Goal: Task Accomplishment & Management: Manage account settings

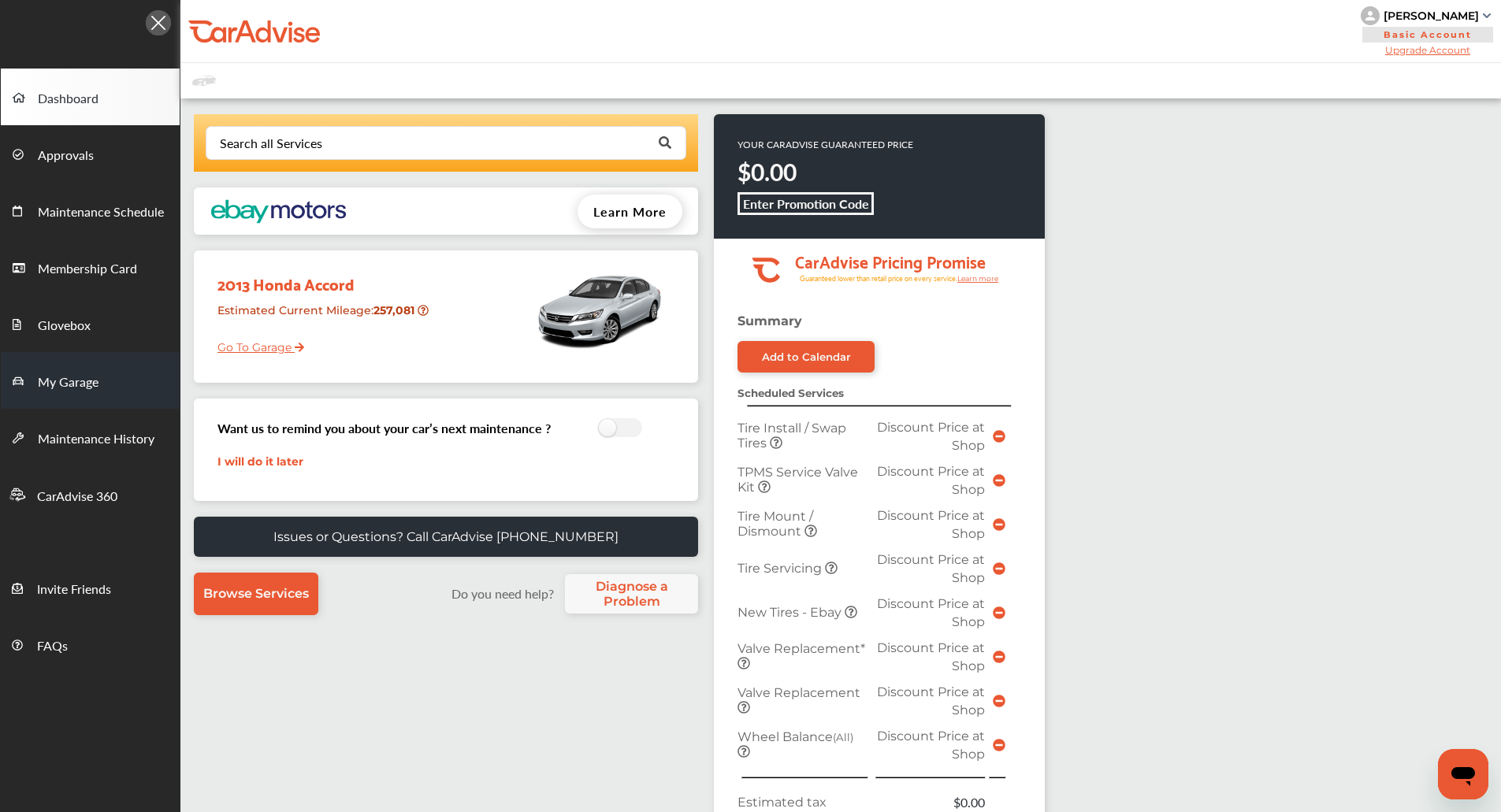
click at [98, 359] on link "My Garage" at bounding box center [90, 380] width 179 height 56
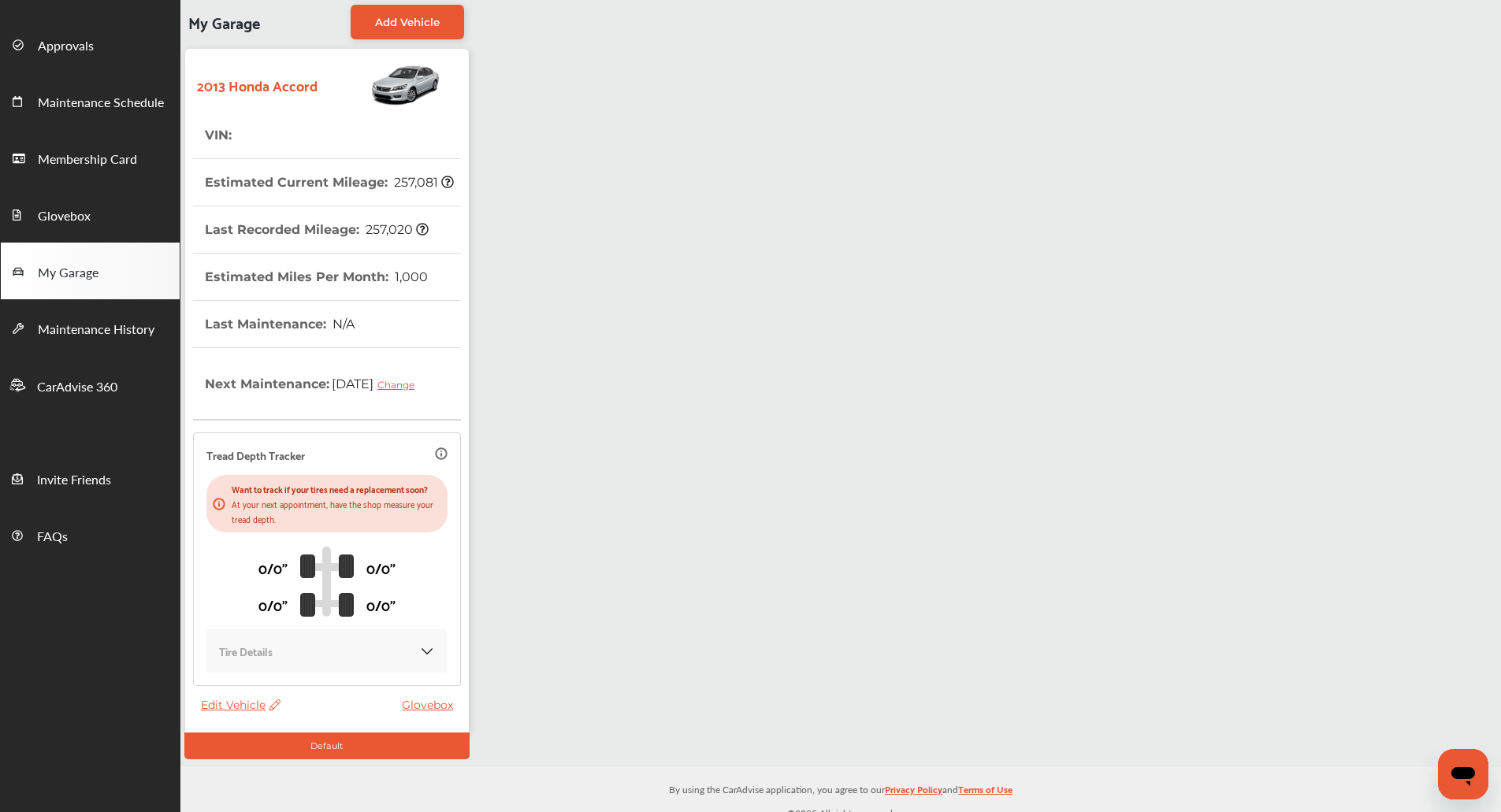
scroll to position [137, 0]
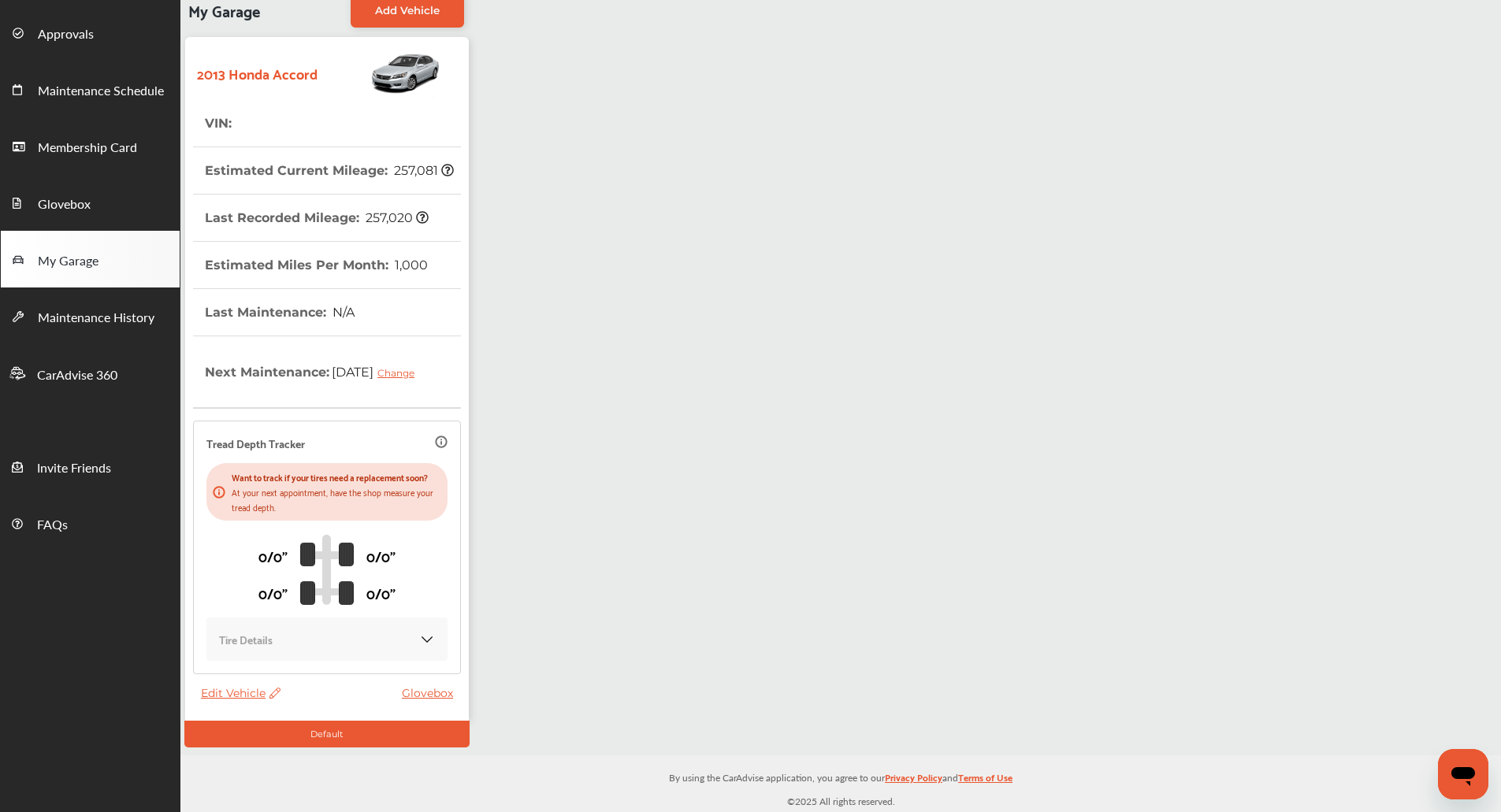
click at [226, 706] on div "Edit Vehicle Glovebox" at bounding box center [330, 697] width 260 height 22
click at [227, 698] on span "Edit Vehicle" at bounding box center [241, 693] width 79 height 14
click at [254, 705] on div "Edit" at bounding box center [298, 715] width 142 height 25
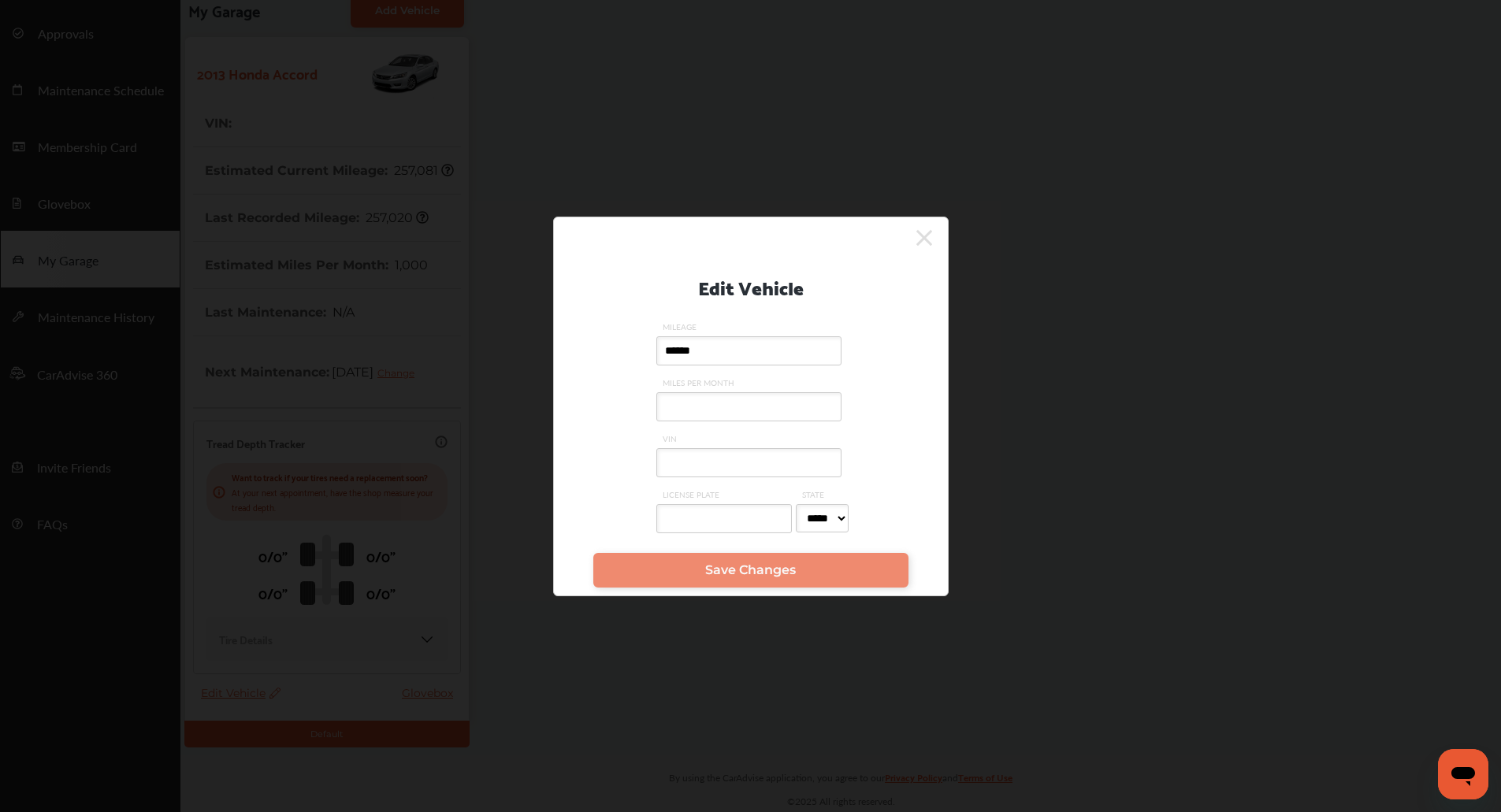
click at [254, 705] on div "Edit Vehicle MILEAGE ****** MILES PER MONTH VIN LICENSE PLATE STATE ***** ** **…" at bounding box center [750, 406] width 1501 height 812
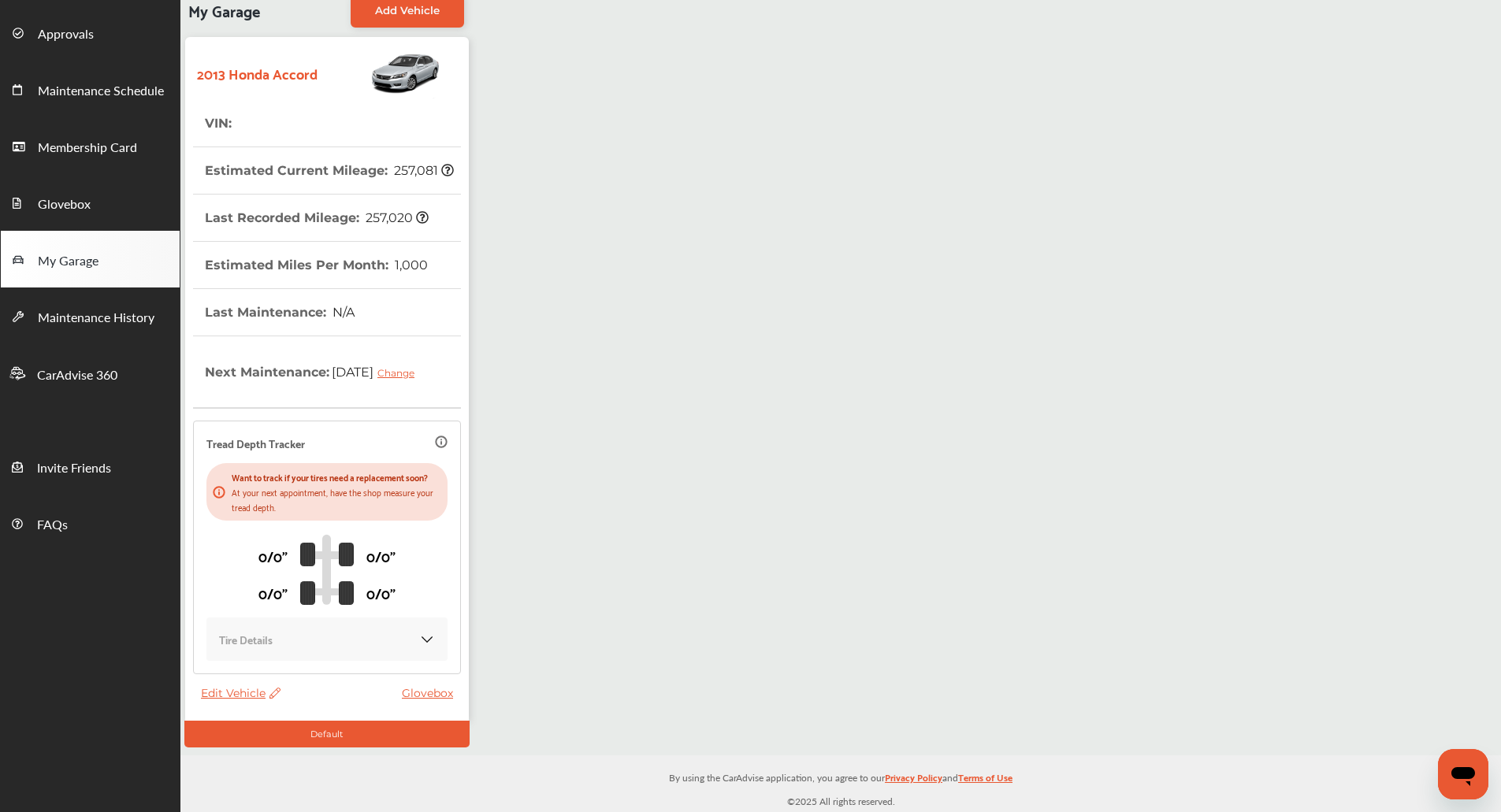
click at [210, 697] on span "Edit Vehicle" at bounding box center [241, 693] width 79 height 14
click at [272, 701] on div "Edit Remove Use this vehicle" at bounding box center [281, 738] width 142 height 81
click at [244, 700] on span "Edit Vehicle" at bounding box center [241, 693] width 79 height 14
click at [273, 706] on div "Edit" at bounding box center [314, 717] width 142 height 25
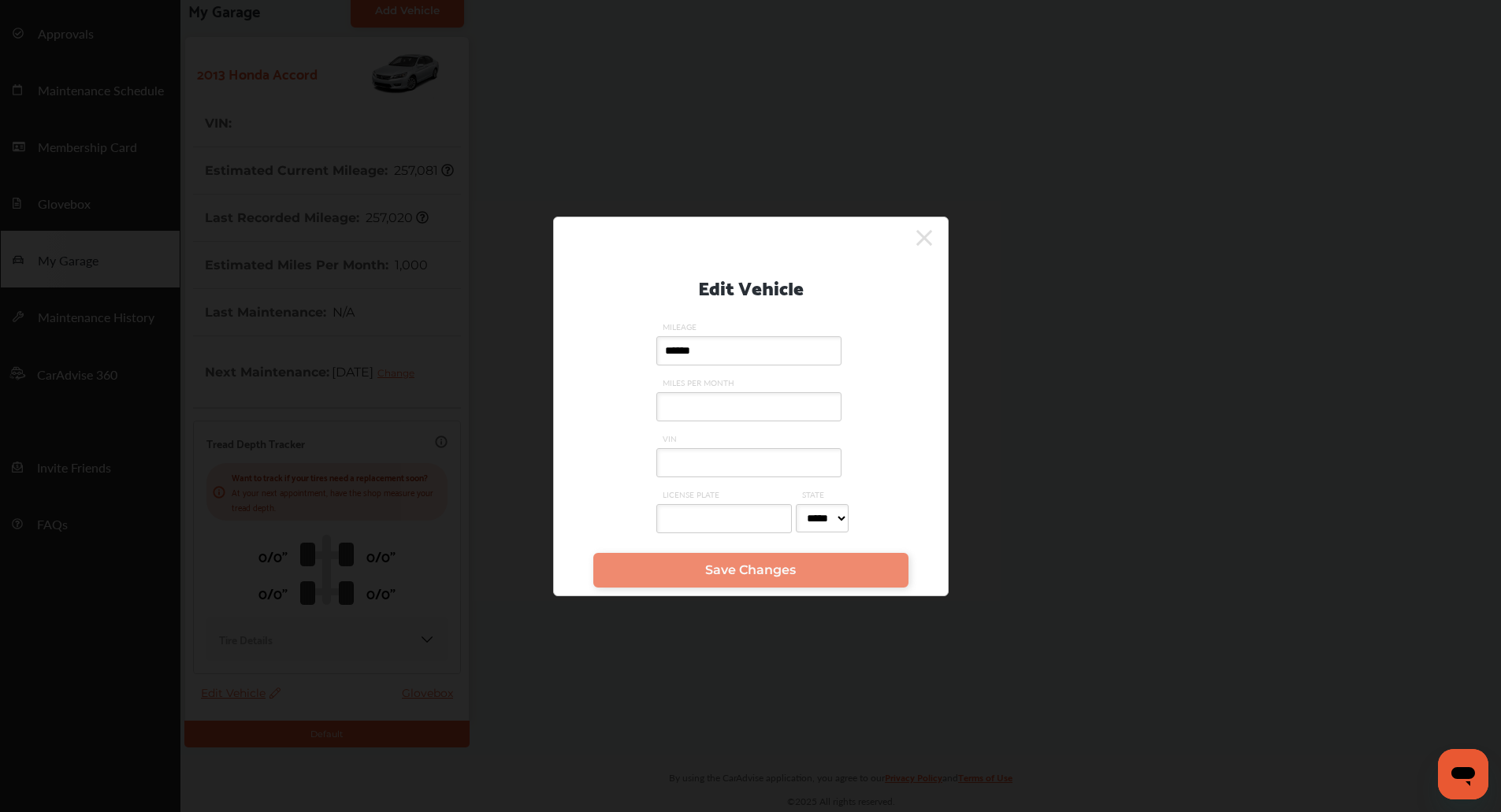
click at [723, 454] on input "VIN" at bounding box center [749, 463] width 185 height 29
click at [675, 474] on input "VIN" at bounding box center [749, 463] width 185 height 29
paste input "**********"
type input "**********"
click at [681, 574] on link "Save Changes" at bounding box center [750, 571] width 315 height 35
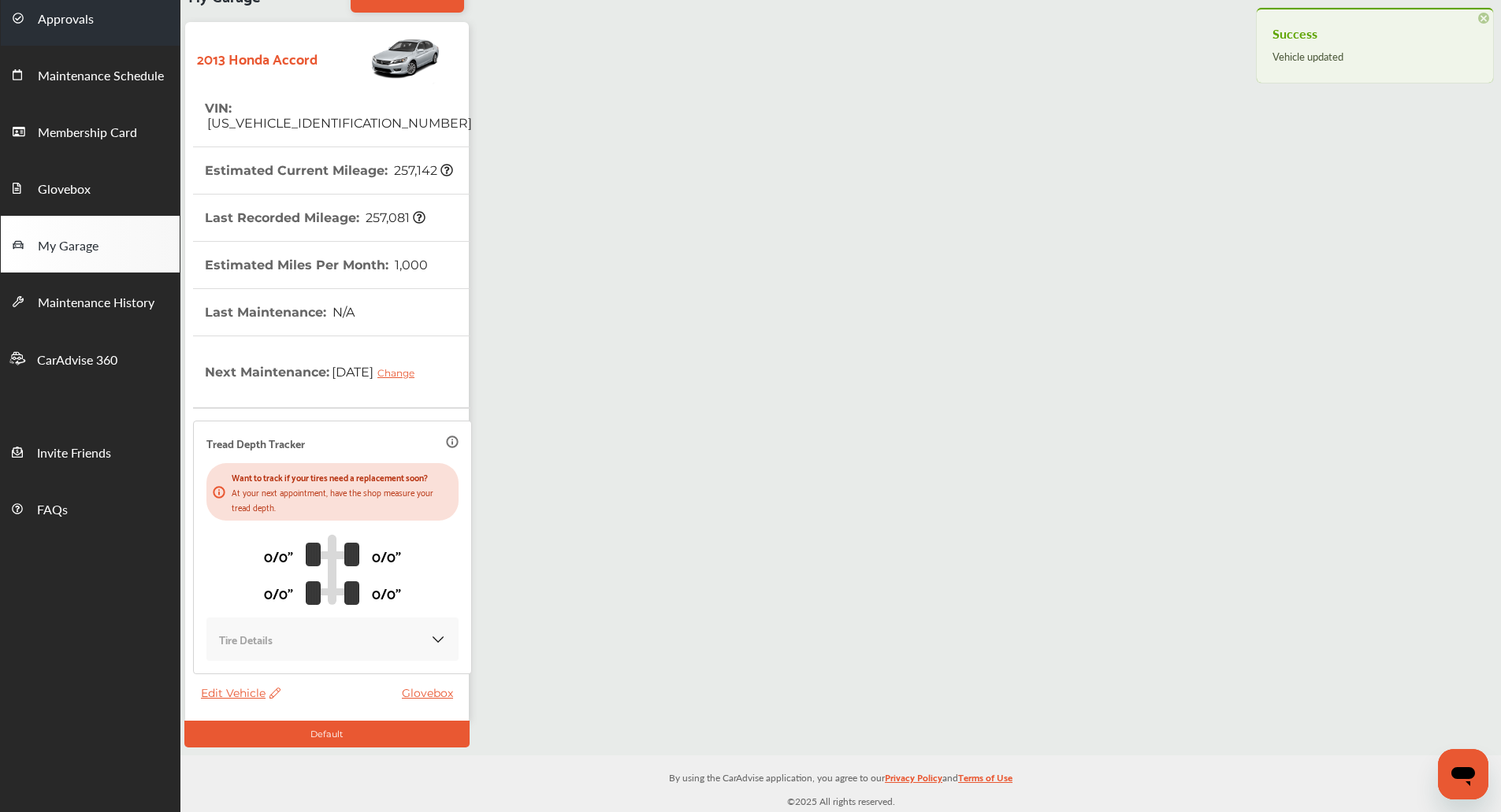
scroll to position [0, 0]
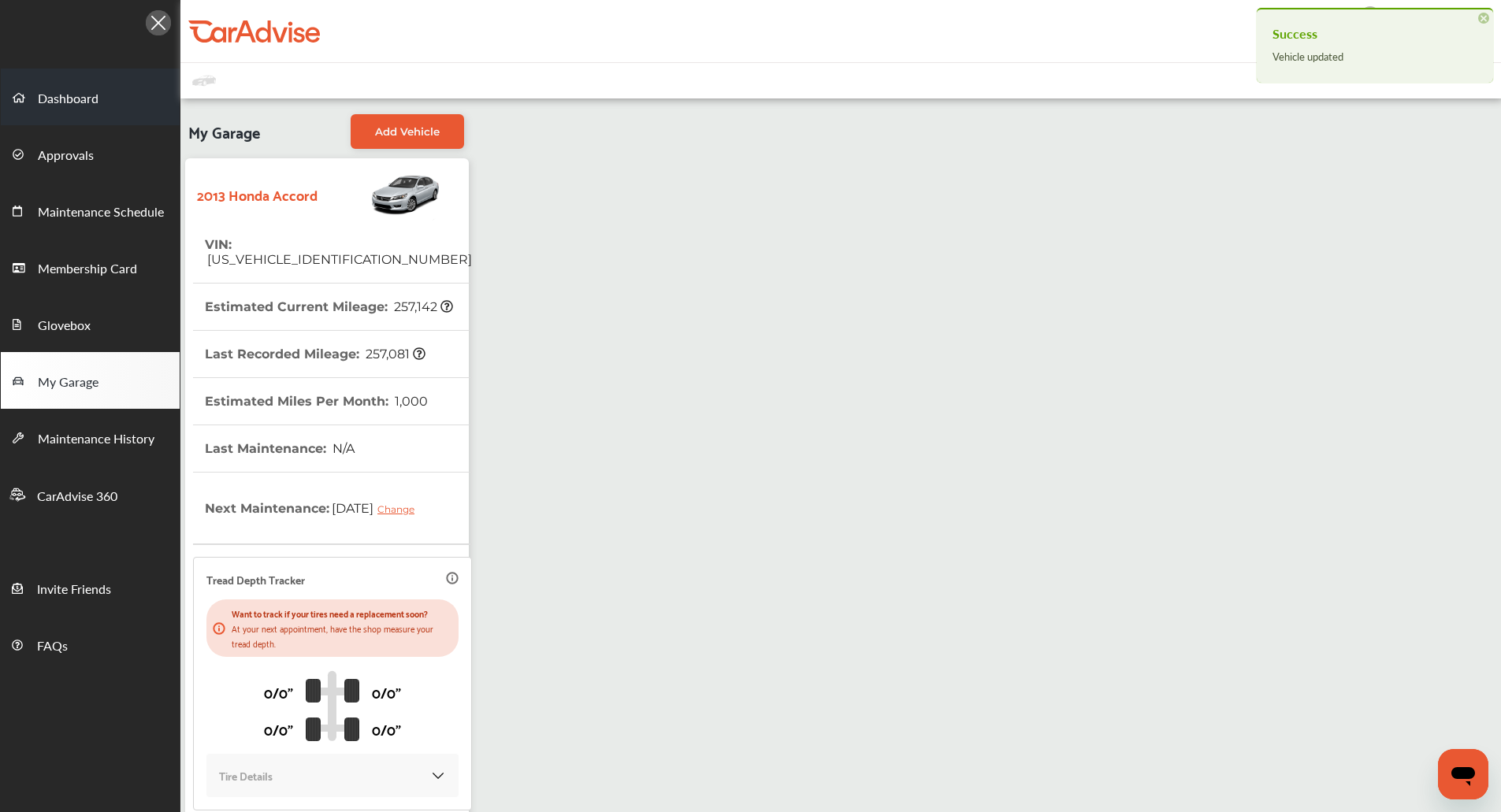
click at [125, 71] on link "Dashboard" at bounding box center [90, 96] width 179 height 56
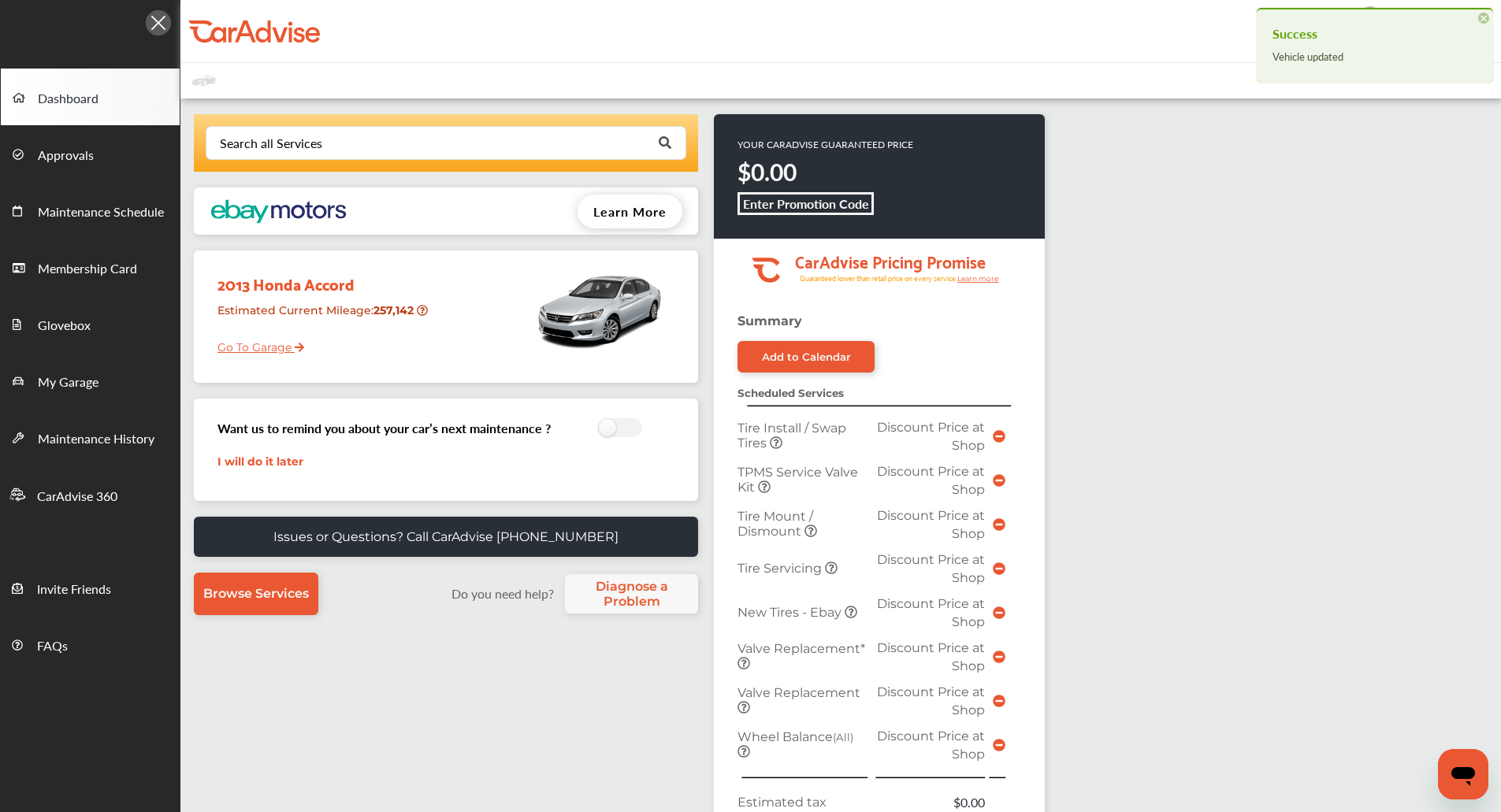
scroll to position [455, 0]
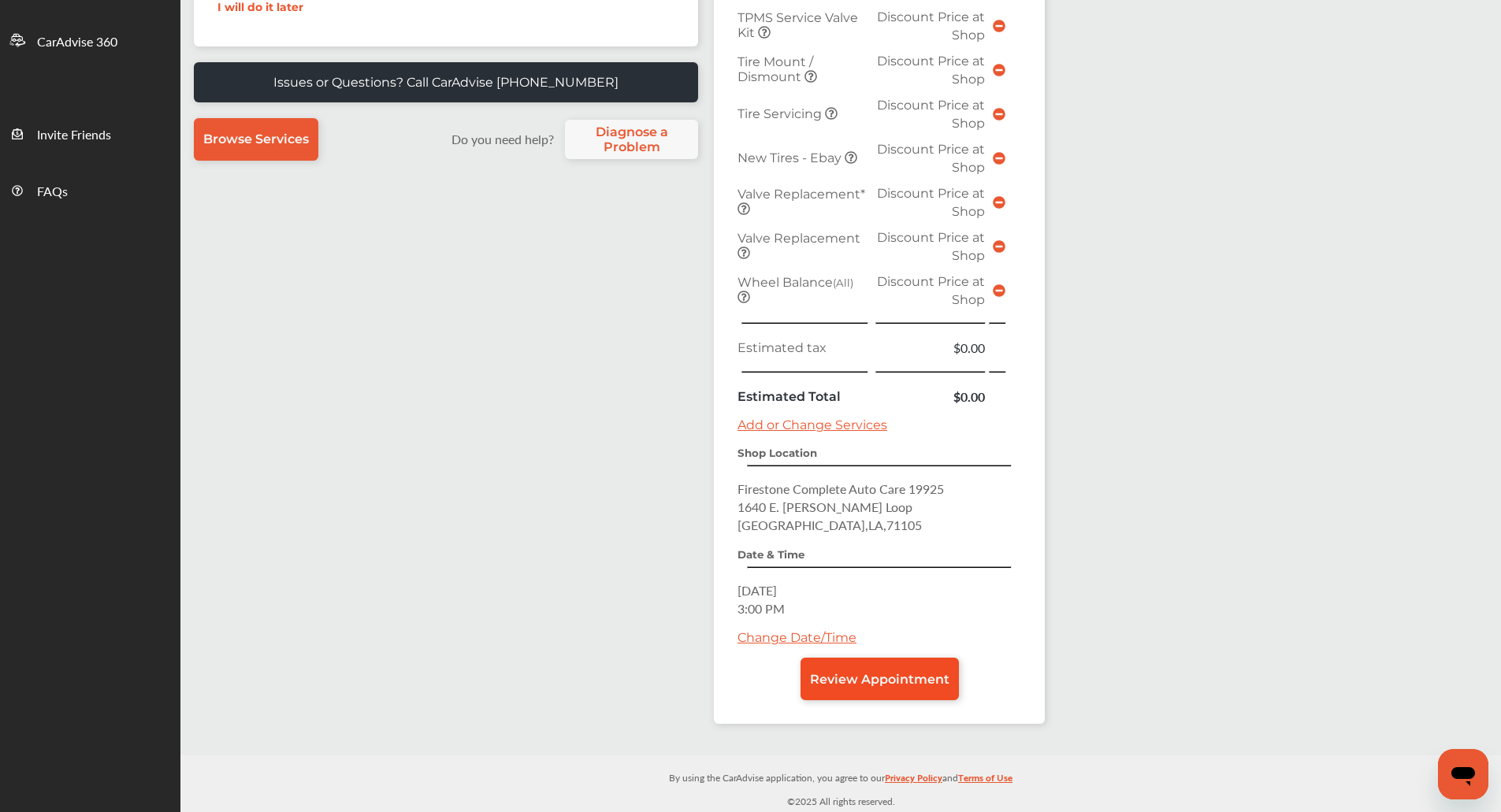
click at [829, 684] on span "Review Appointment" at bounding box center [880, 679] width 140 height 15
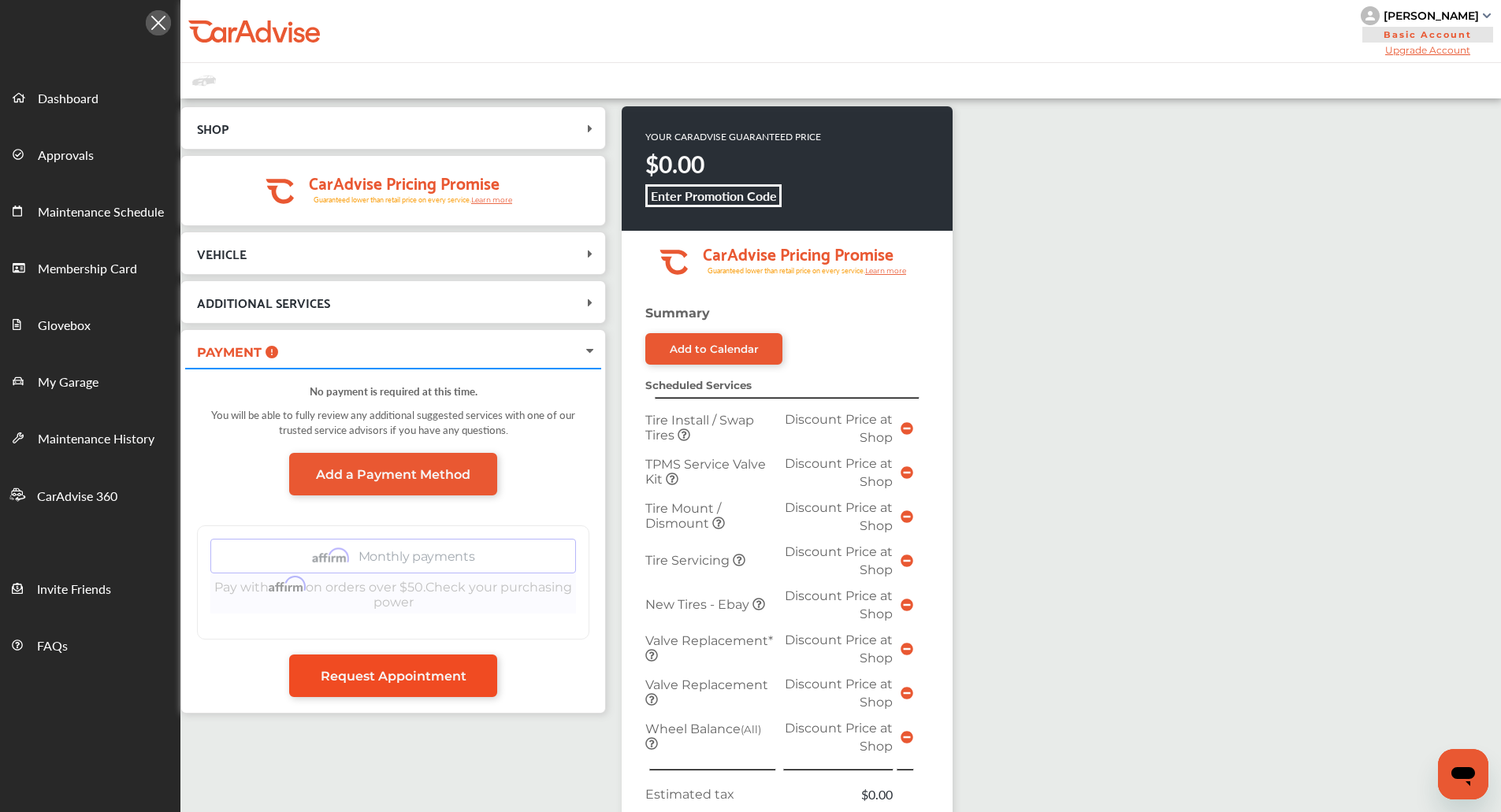
click at [414, 674] on span "Request Appointment" at bounding box center [394, 675] width 146 height 15
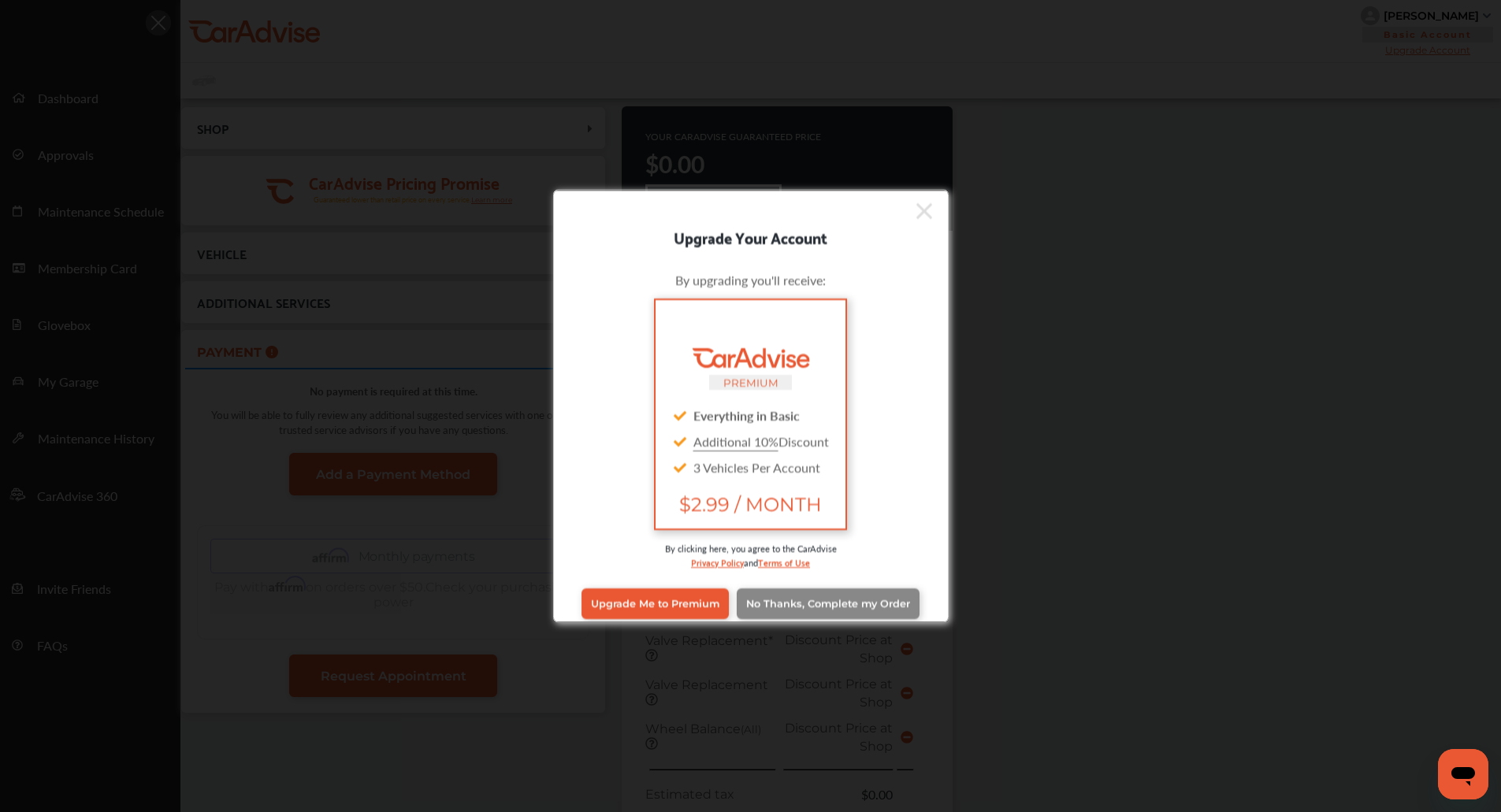
click at [877, 604] on span "No Thanks, Complete my Order" at bounding box center [828, 603] width 164 height 12
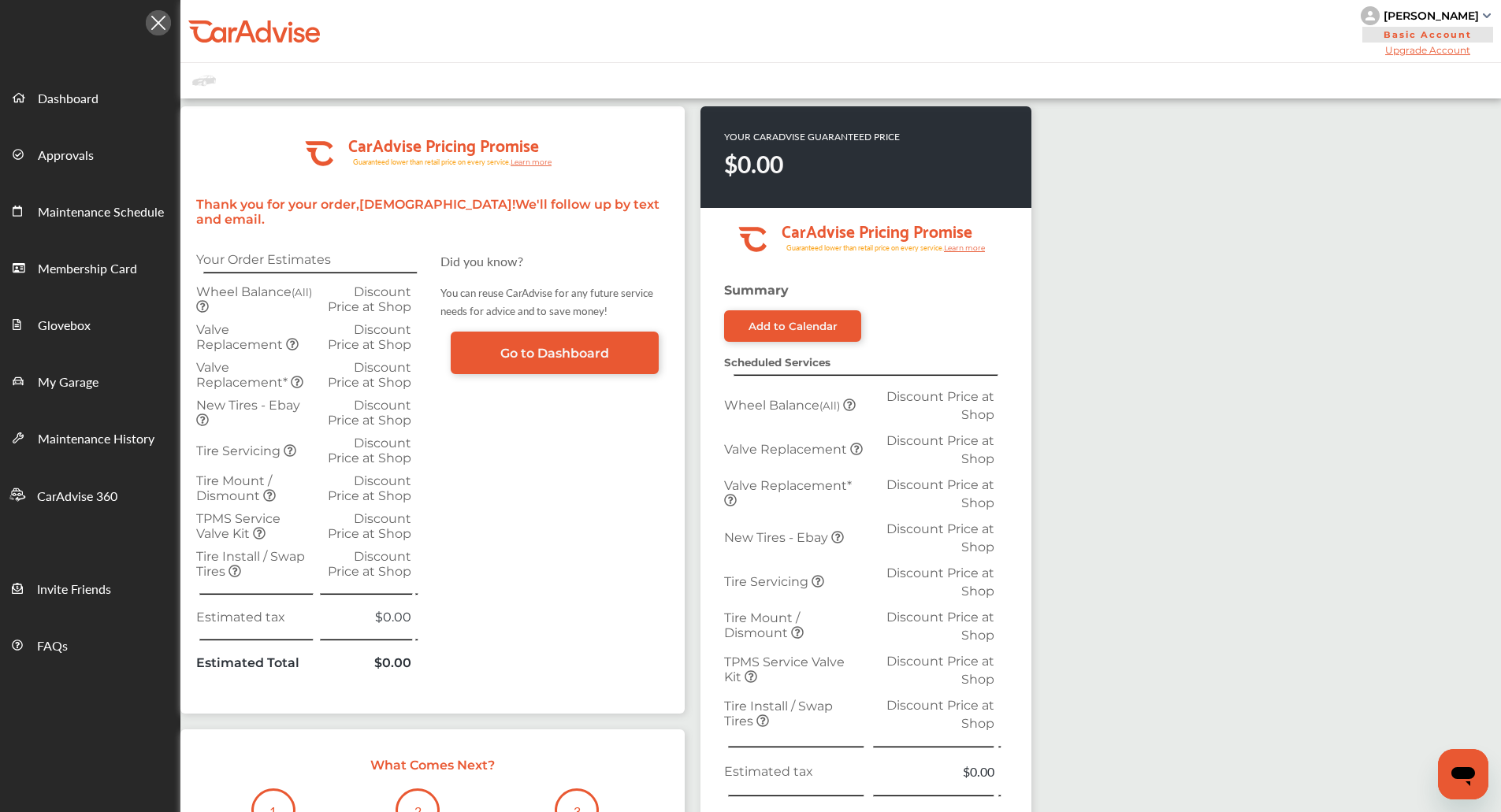
click at [1167, 283] on div ".cls-1 { clip-path: url(#clip-Pricing_Promise_Banner); } .cls-2 { fill: #fff; }…" at bounding box center [840, 618] width 1321 height 1041
